Goal: Task Accomplishment & Management: Manage account settings

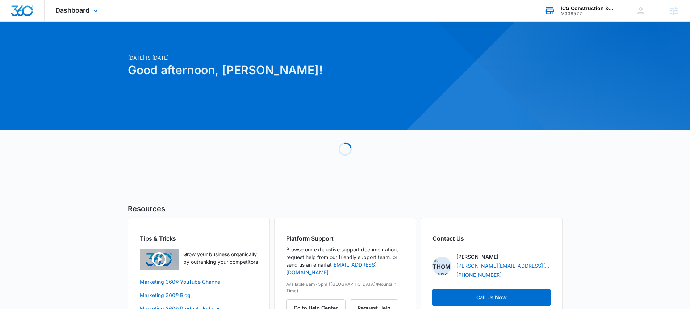
click at [573, 9] on div "ICG Construction & Landscaping" at bounding box center [586, 8] width 53 height 6
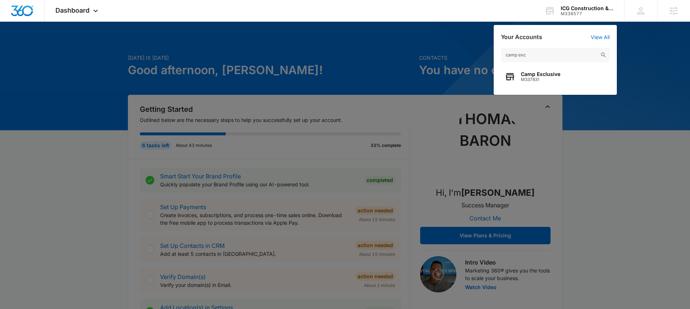
drag, startPoint x: 541, startPoint y: 73, endPoint x: 661, endPoint y: 77, distance: 119.9
click at [661, 22] on nav "Dashboard Apps Reputation Forms CRM Email Social POS Content Ads Intelligence F…" at bounding box center [345, 11] width 690 height 22
drag, startPoint x: 547, startPoint y: 55, endPoint x: 485, endPoint y: 54, distance: 61.2
click at [485, 22] on nav "Dashboard Apps Reputation Forms CRM Email Social POS Content Ads Intelligence F…" at bounding box center [345, 11] width 690 height 22
type input "dream team clean"
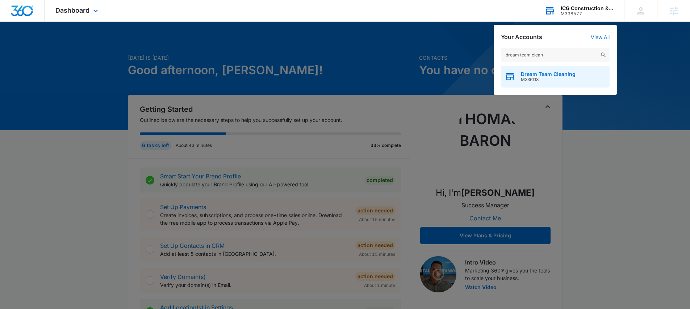
click at [559, 71] on span "Dream Team Cleaning" at bounding box center [547, 74] width 55 height 6
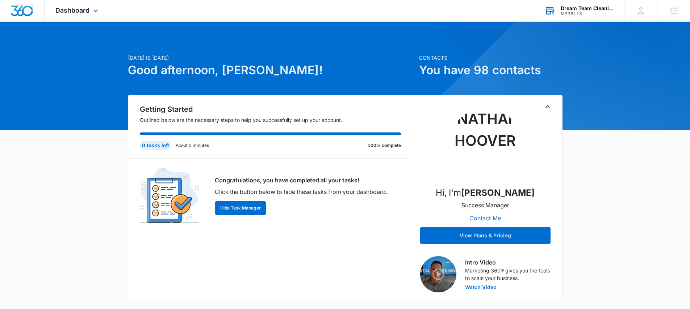
click at [570, 13] on div "M336113" at bounding box center [586, 13] width 53 height 5
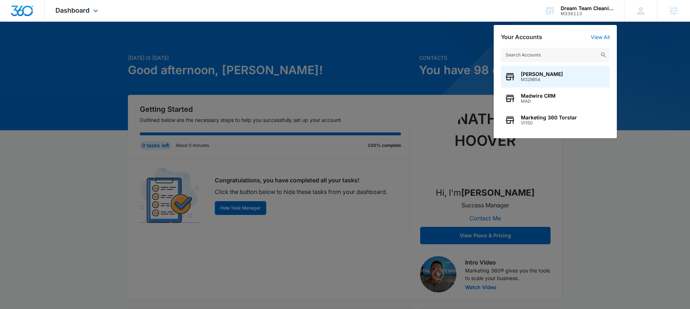
click at [84, 20] on div "Dashboard Apps Reputation Websites Forms CRM Email Social Payments POS Content …" at bounding box center [78, 10] width 66 height 21
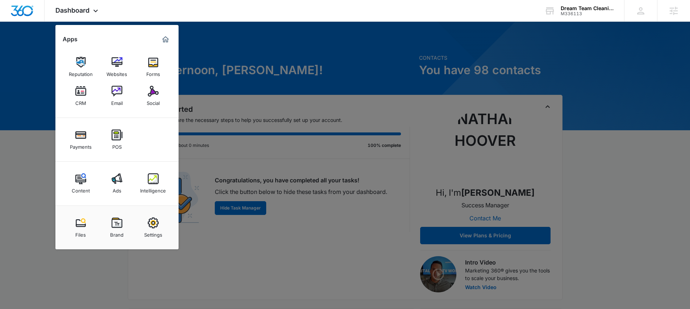
click at [151, 229] on div "Settings" at bounding box center [153, 232] width 18 height 9
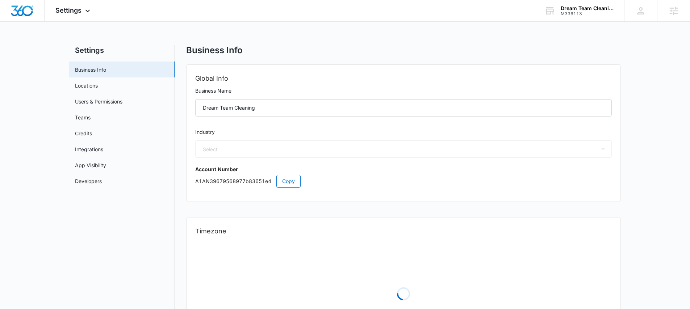
select select "38"
select select "US"
select select "America/New_York"
click at [68, 6] on div "Settings Apps Reputation Websites Forms CRM Email Social Payments POS Content A…" at bounding box center [74, 10] width 58 height 21
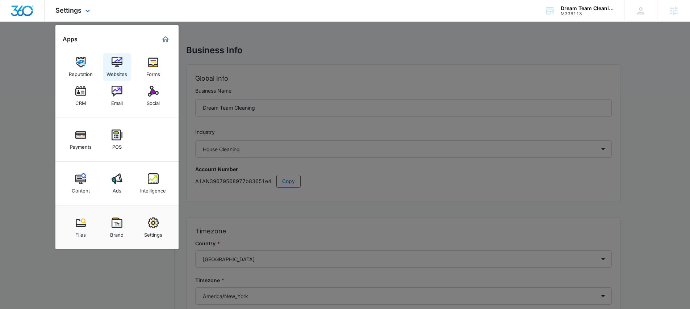
click at [113, 61] on img at bounding box center [116, 62] width 11 height 11
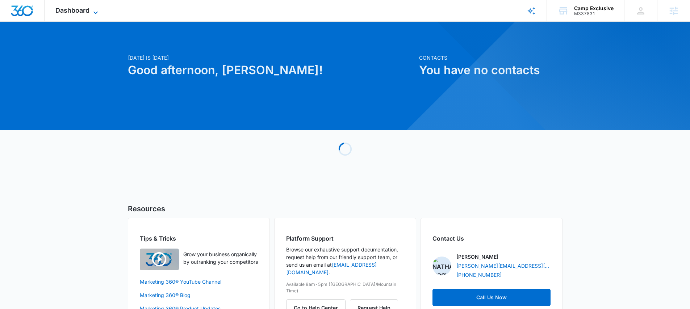
click at [82, 12] on span "Dashboard" at bounding box center [72, 11] width 34 height 8
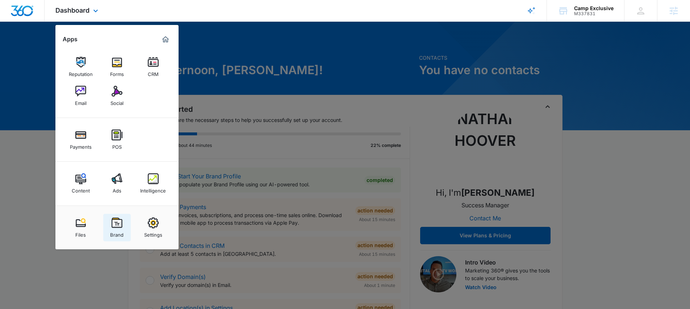
click at [120, 222] on img at bounding box center [116, 223] width 11 height 11
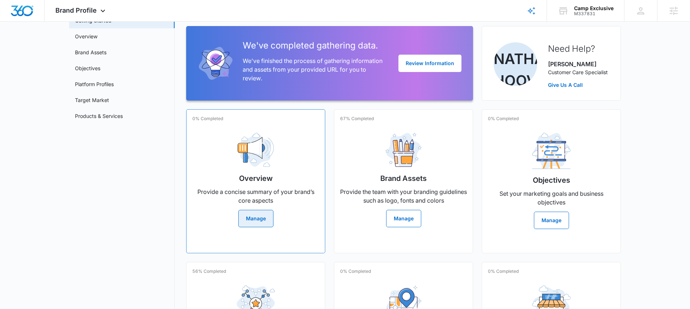
scroll to position [51, 0]
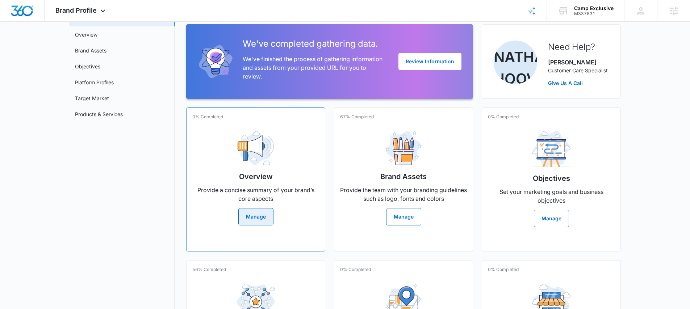
click at [257, 220] on button "Manage" at bounding box center [255, 216] width 35 height 17
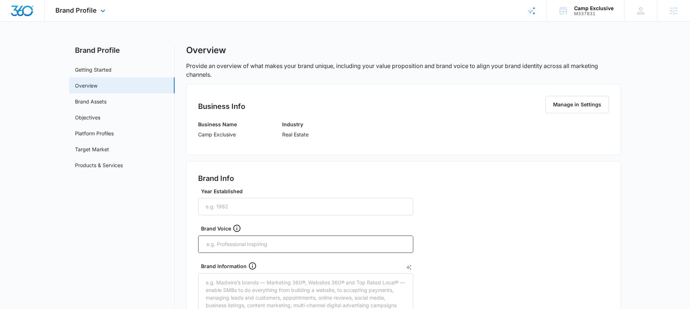
click at [90, 6] on div "Brand Profile Apps Reputation Forms CRM Email Social Payments POS Content Ads I…" at bounding box center [81, 10] width 73 height 21
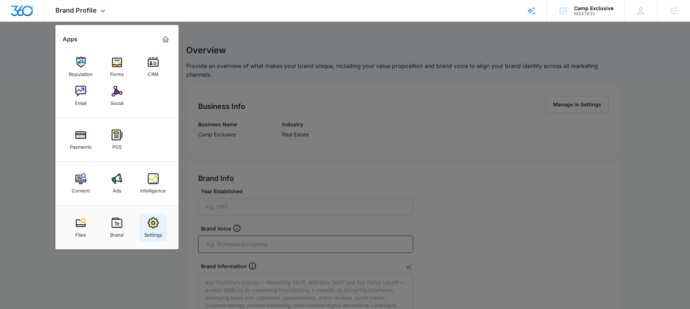
click at [156, 225] on img at bounding box center [153, 223] width 11 height 11
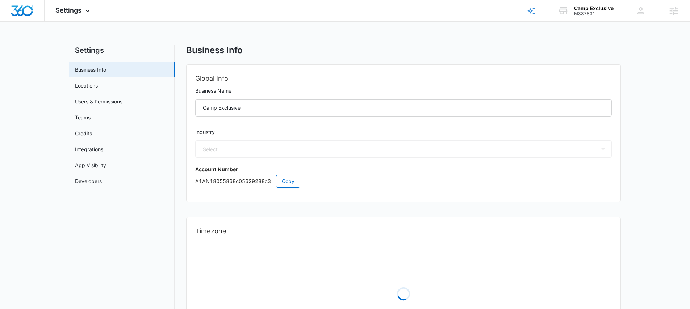
select select "35"
select select "US"
select select "America/[GEOGRAPHIC_DATA]"
